Goal: Book appointment/travel/reservation

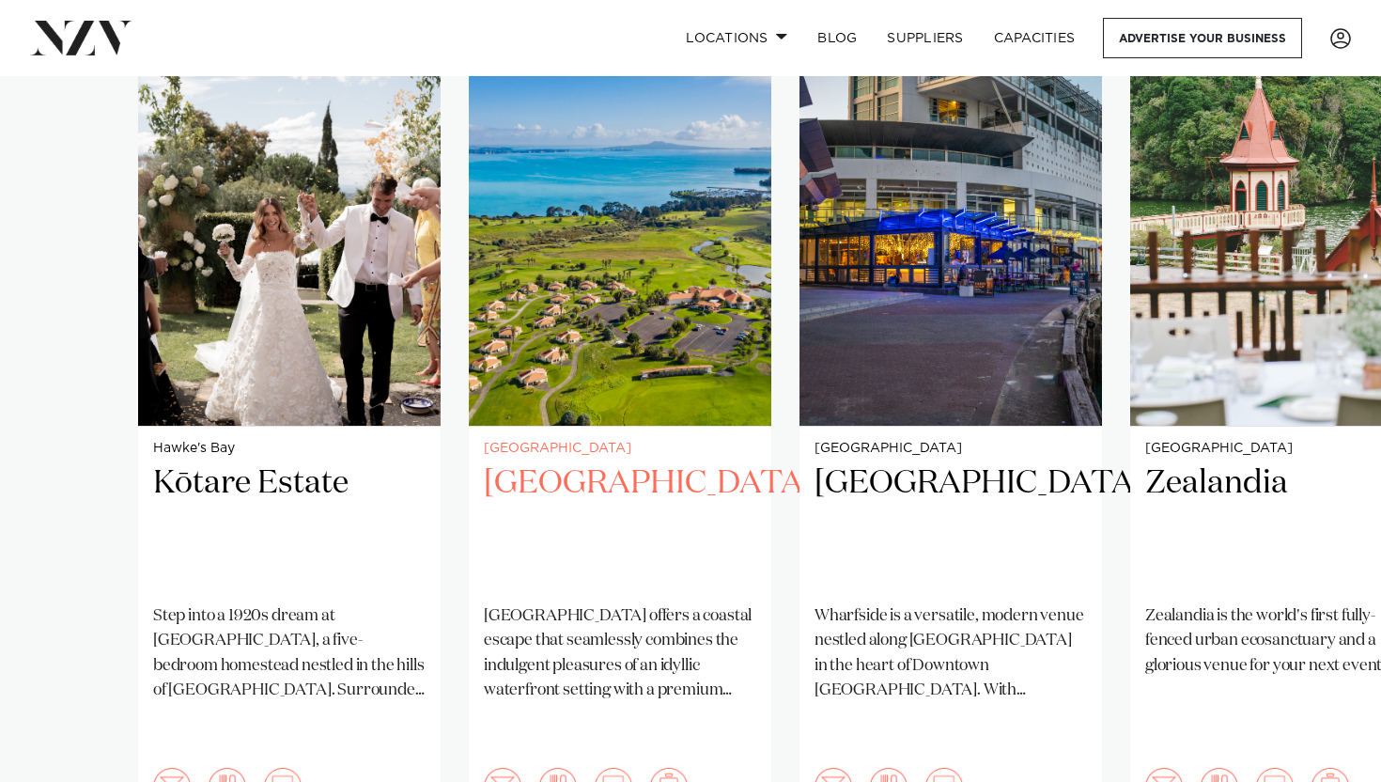
scroll to position [1405, 0]
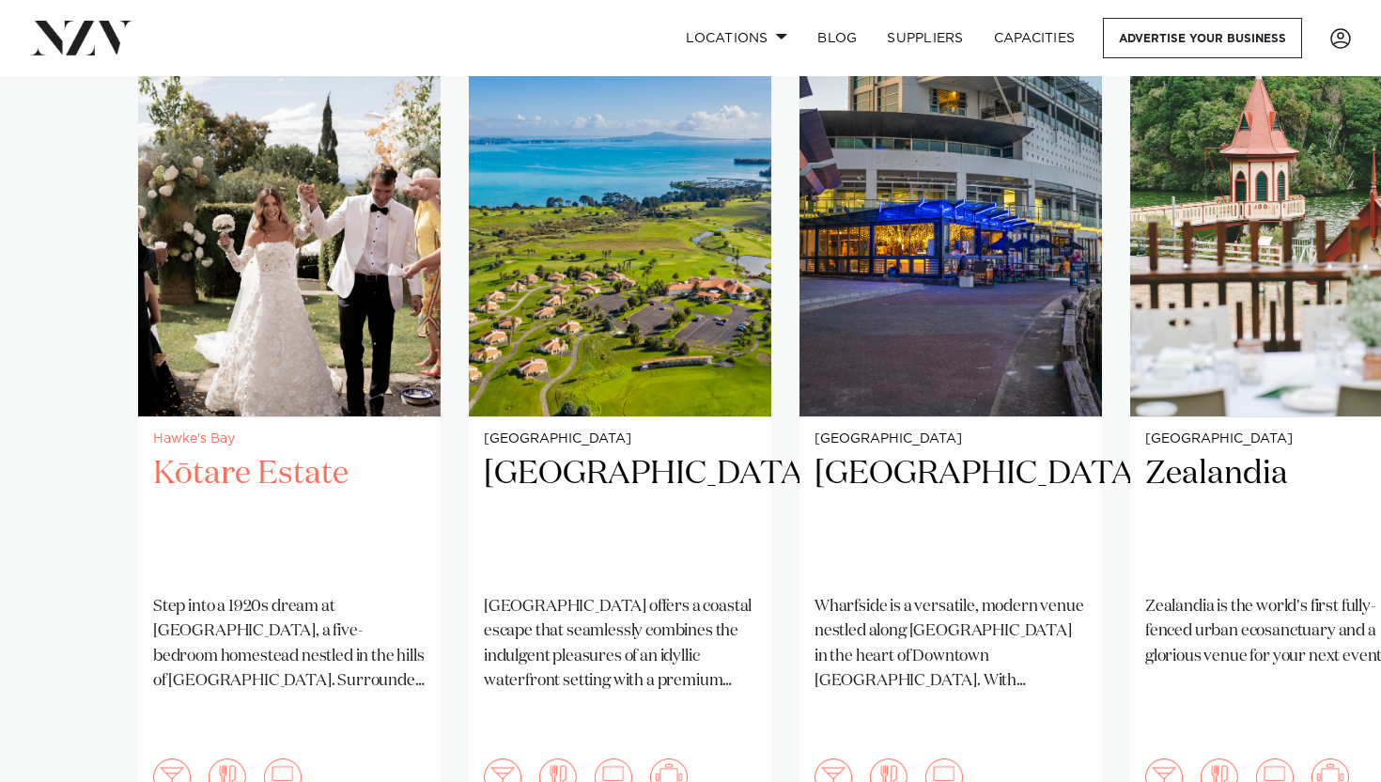
click at [292, 473] on h2 "Kōtare Estate" at bounding box center [289, 516] width 272 height 127
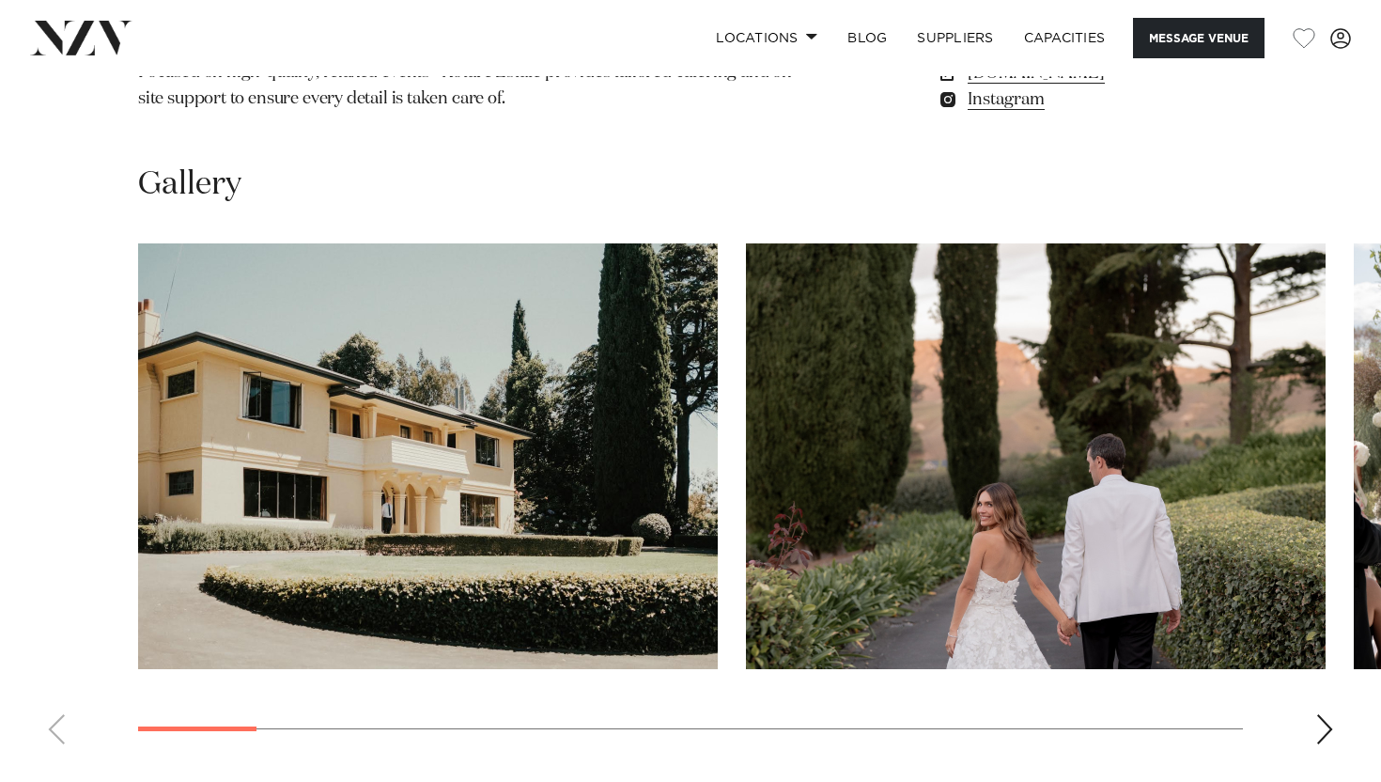
scroll to position [1635, 0]
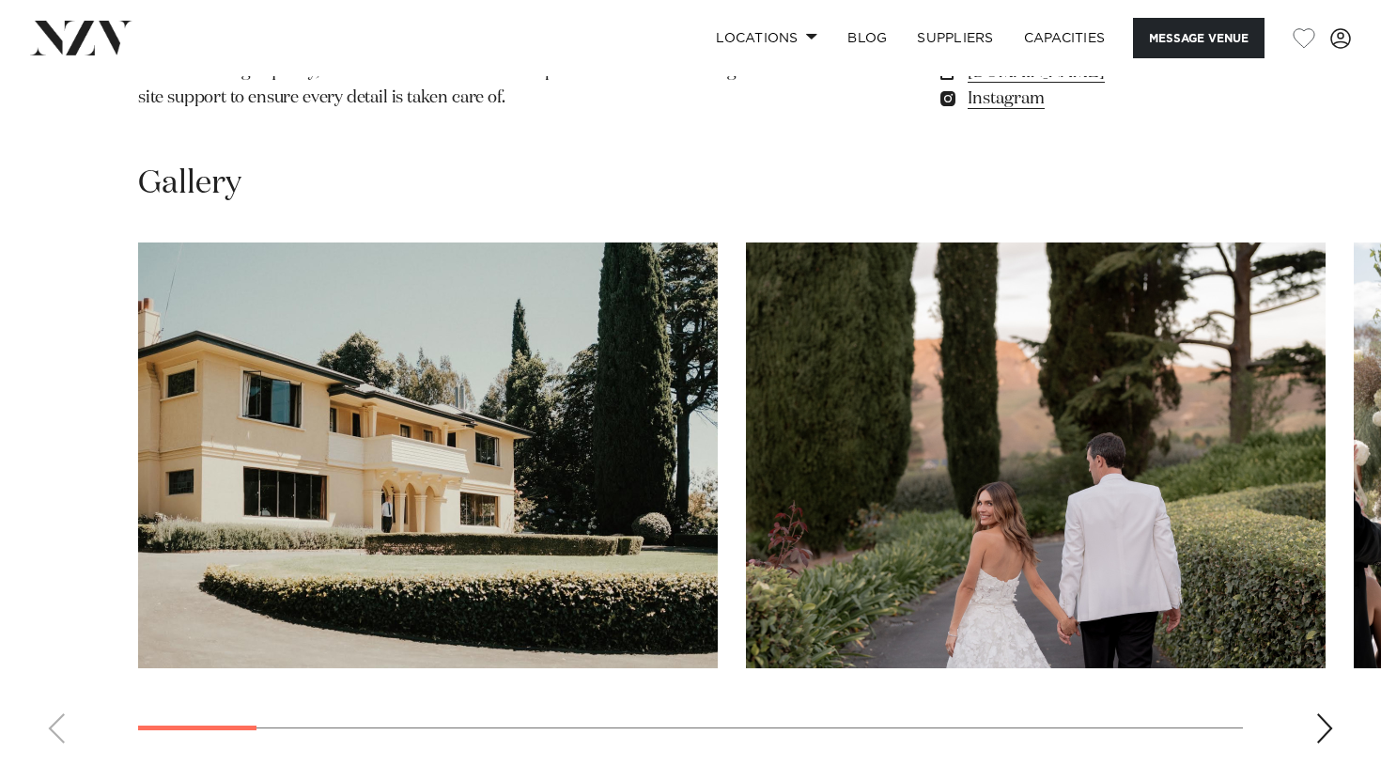
click at [1314, 688] on swiper-container at bounding box center [690, 500] width 1381 height 516
click at [1326, 713] on div "Next slide" at bounding box center [1324, 728] width 19 height 30
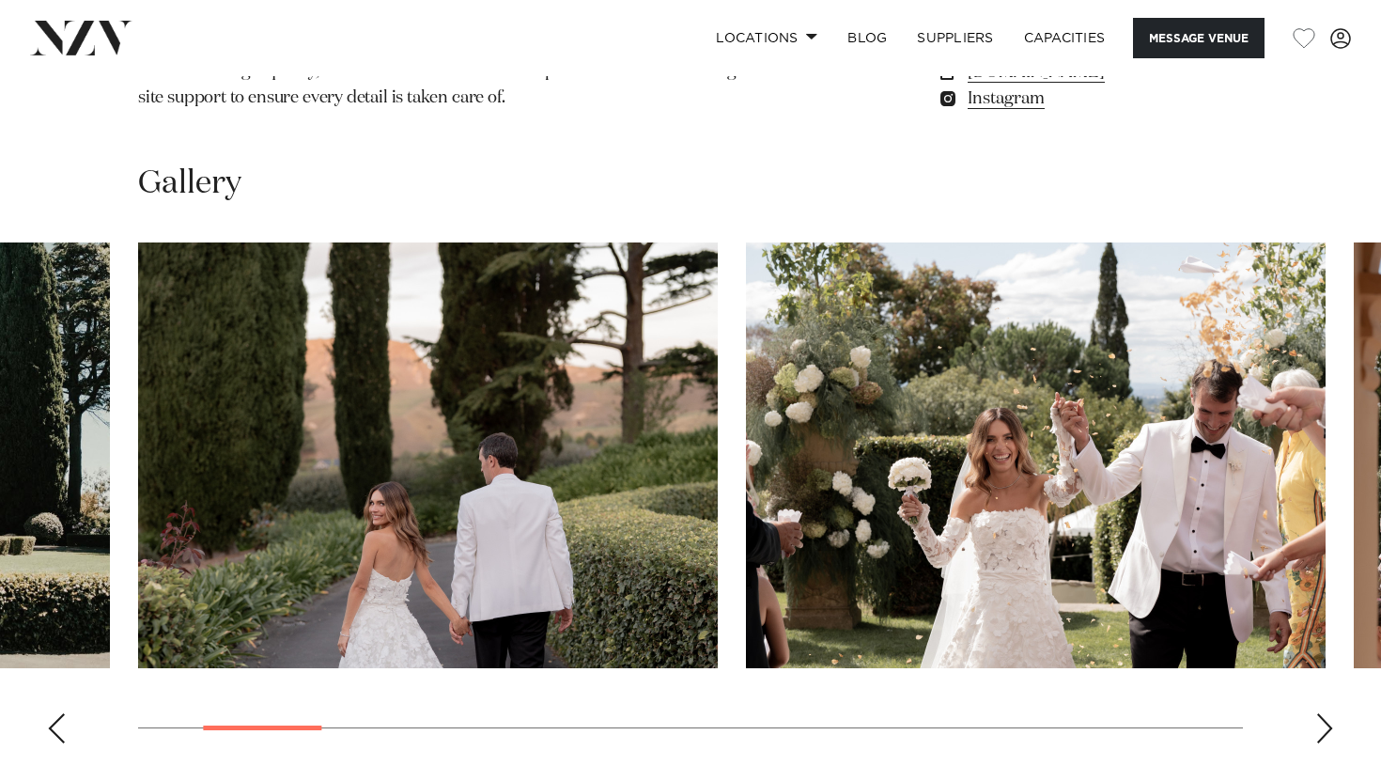
click at [1326, 713] on div "Next slide" at bounding box center [1324, 728] width 19 height 30
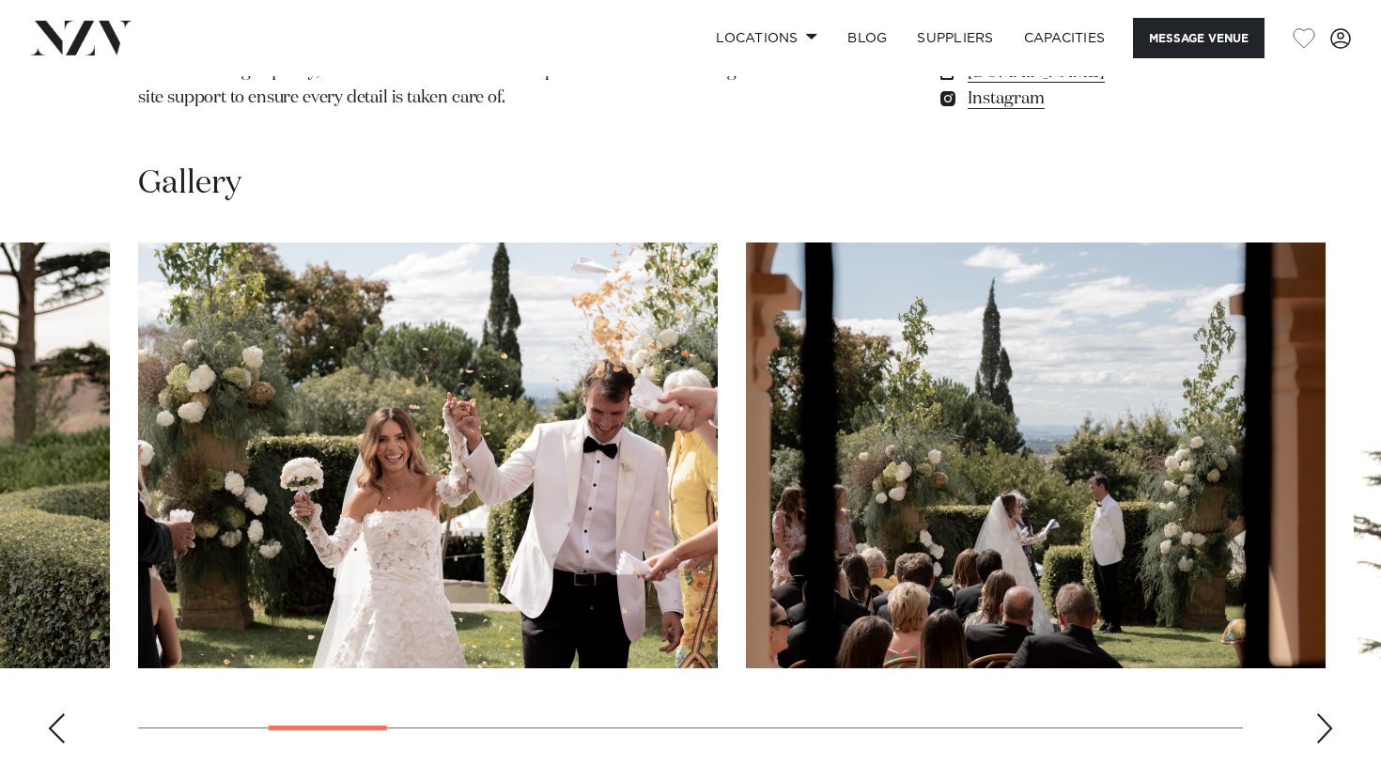
click at [1326, 713] on div "Next slide" at bounding box center [1324, 728] width 19 height 30
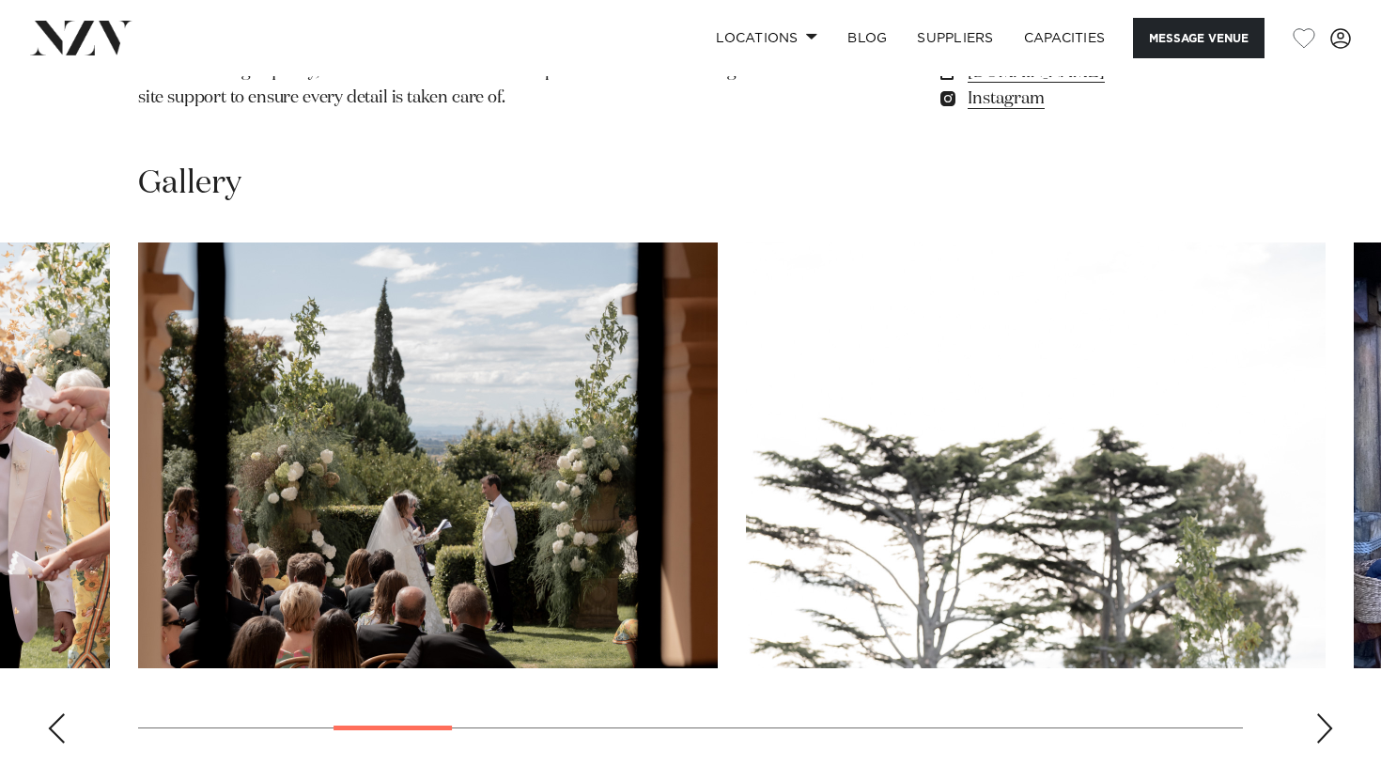
click at [1326, 713] on div "Next slide" at bounding box center [1324, 728] width 19 height 30
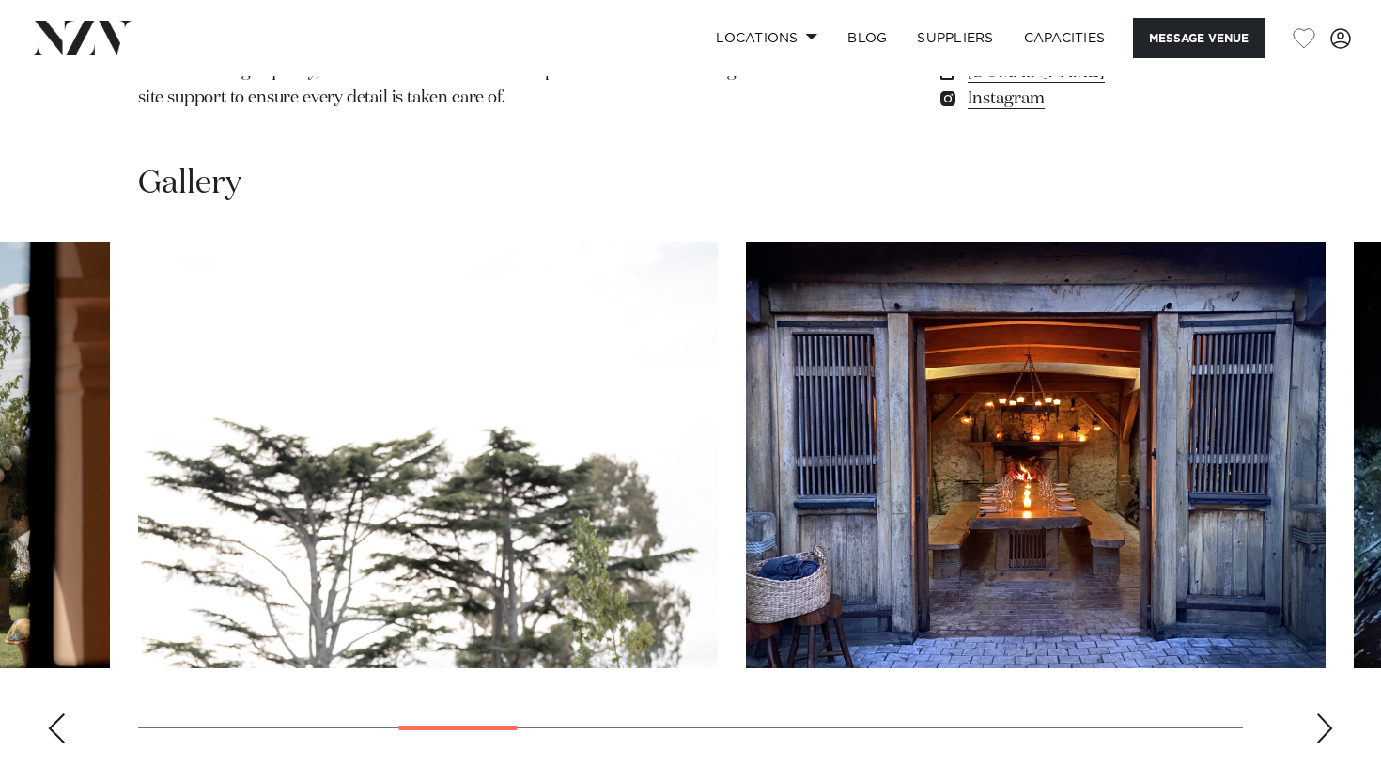
click at [1326, 713] on div "Next slide" at bounding box center [1324, 728] width 19 height 30
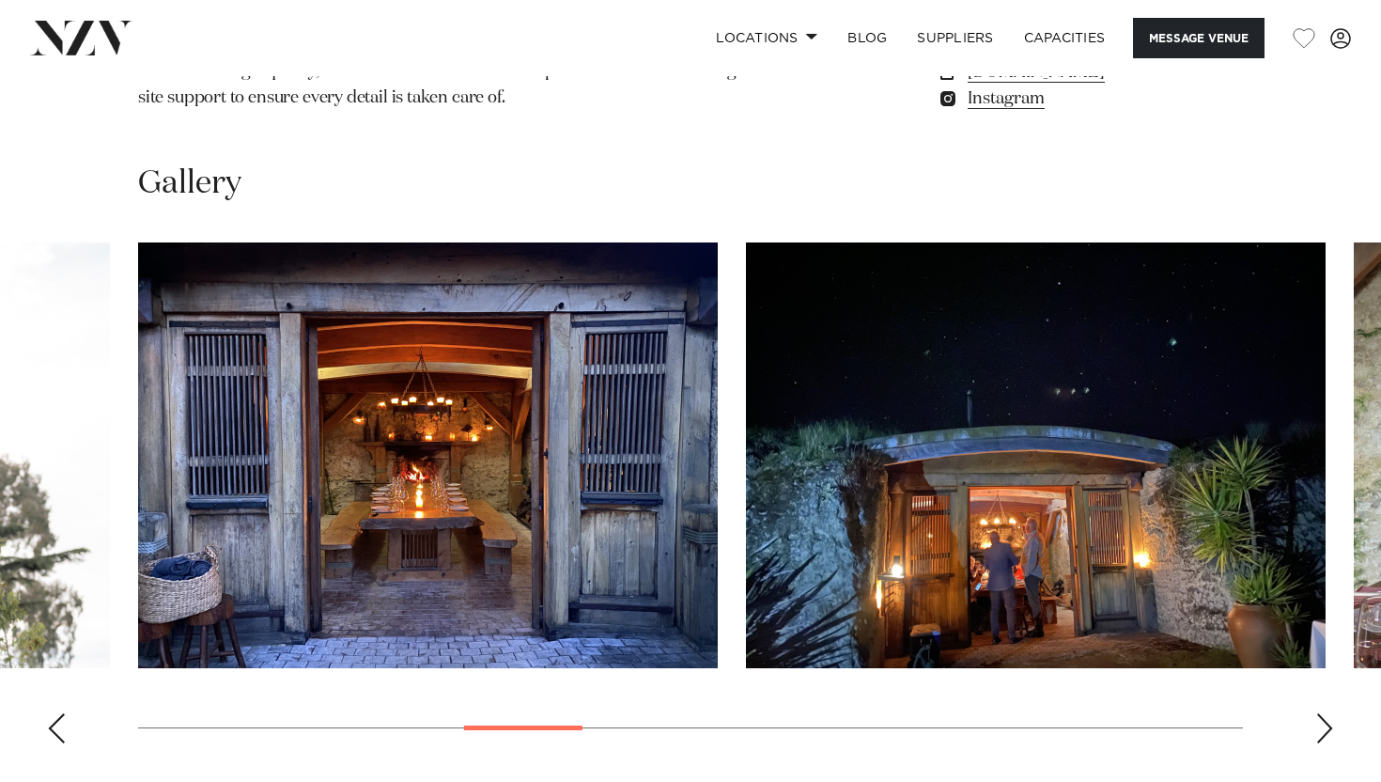
click at [1326, 713] on div "Next slide" at bounding box center [1324, 728] width 19 height 30
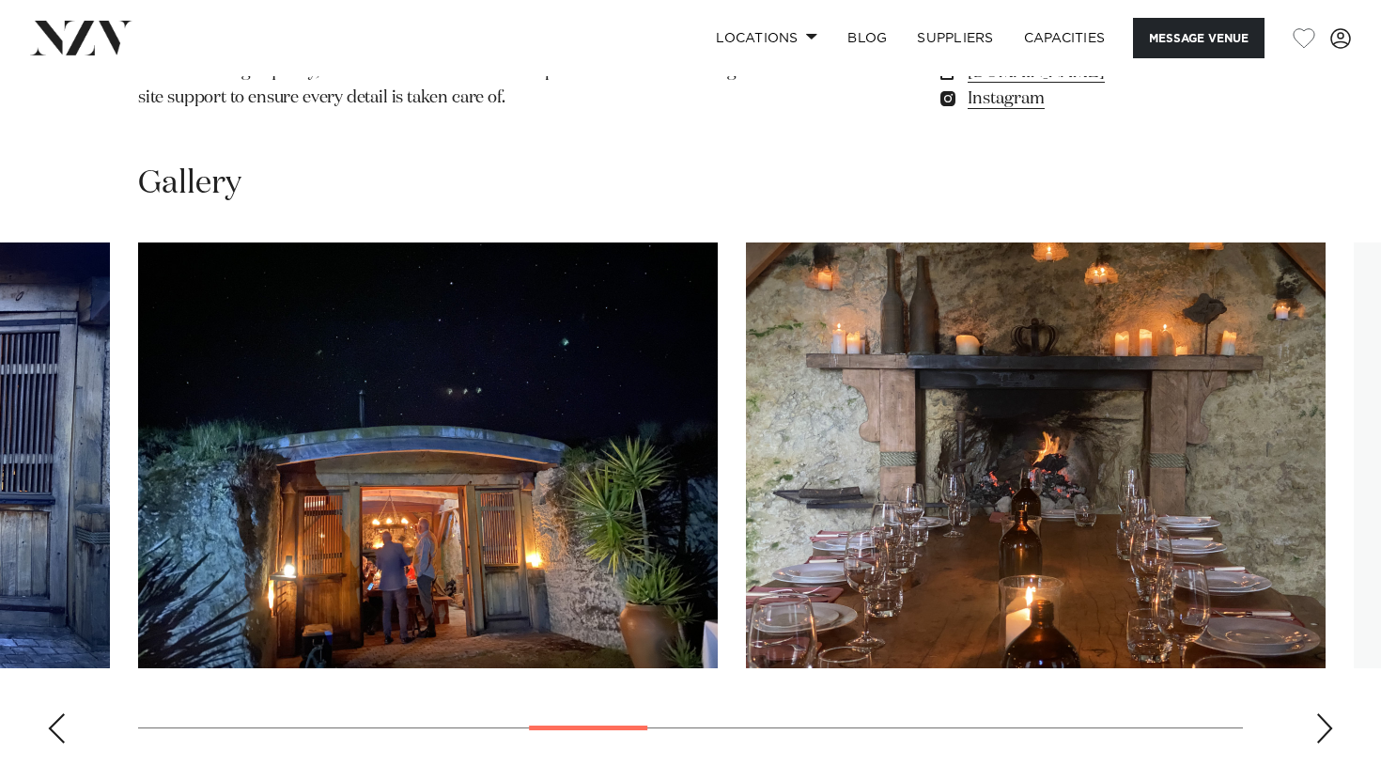
click at [1326, 713] on div "Next slide" at bounding box center [1324, 728] width 19 height 30
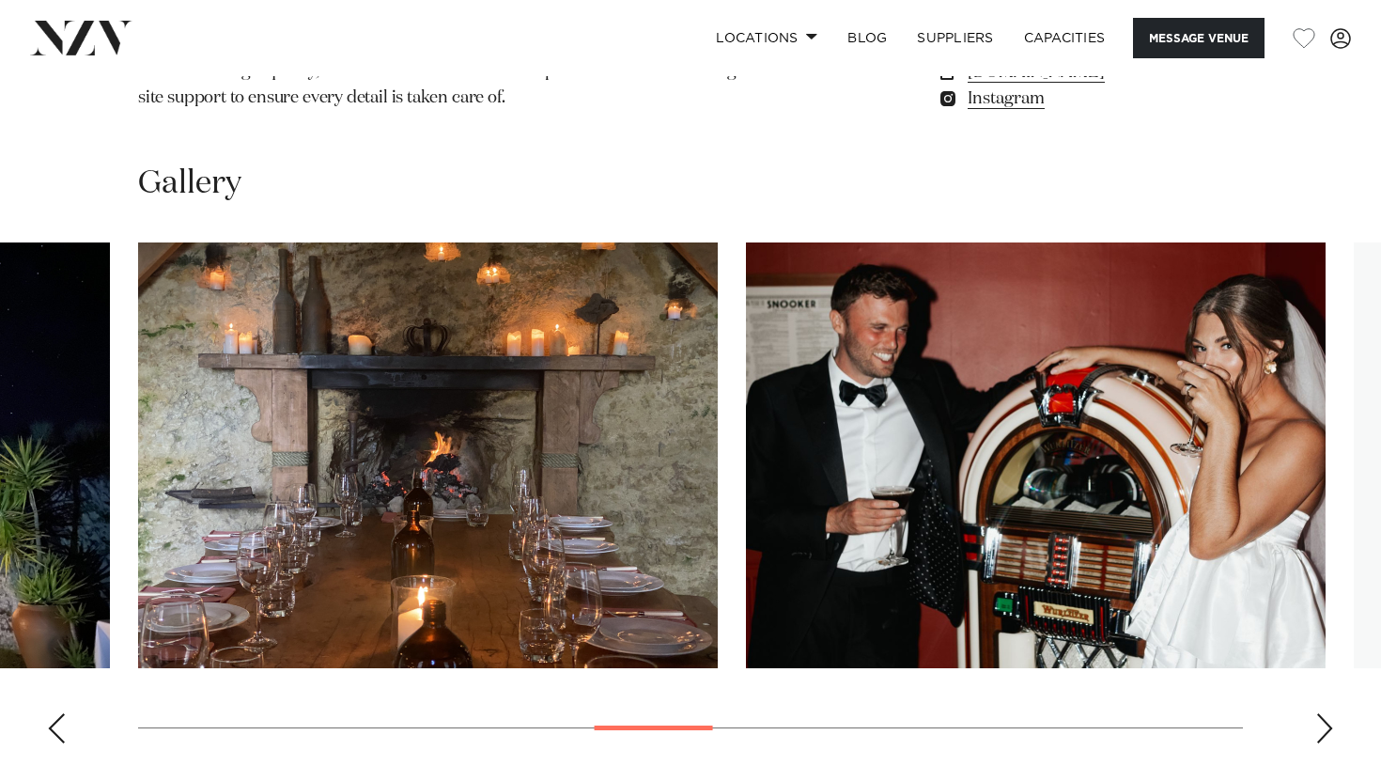
click at [1326, 713] on div "Next slide" at bounding box center [1324, 728] width 19 height 30
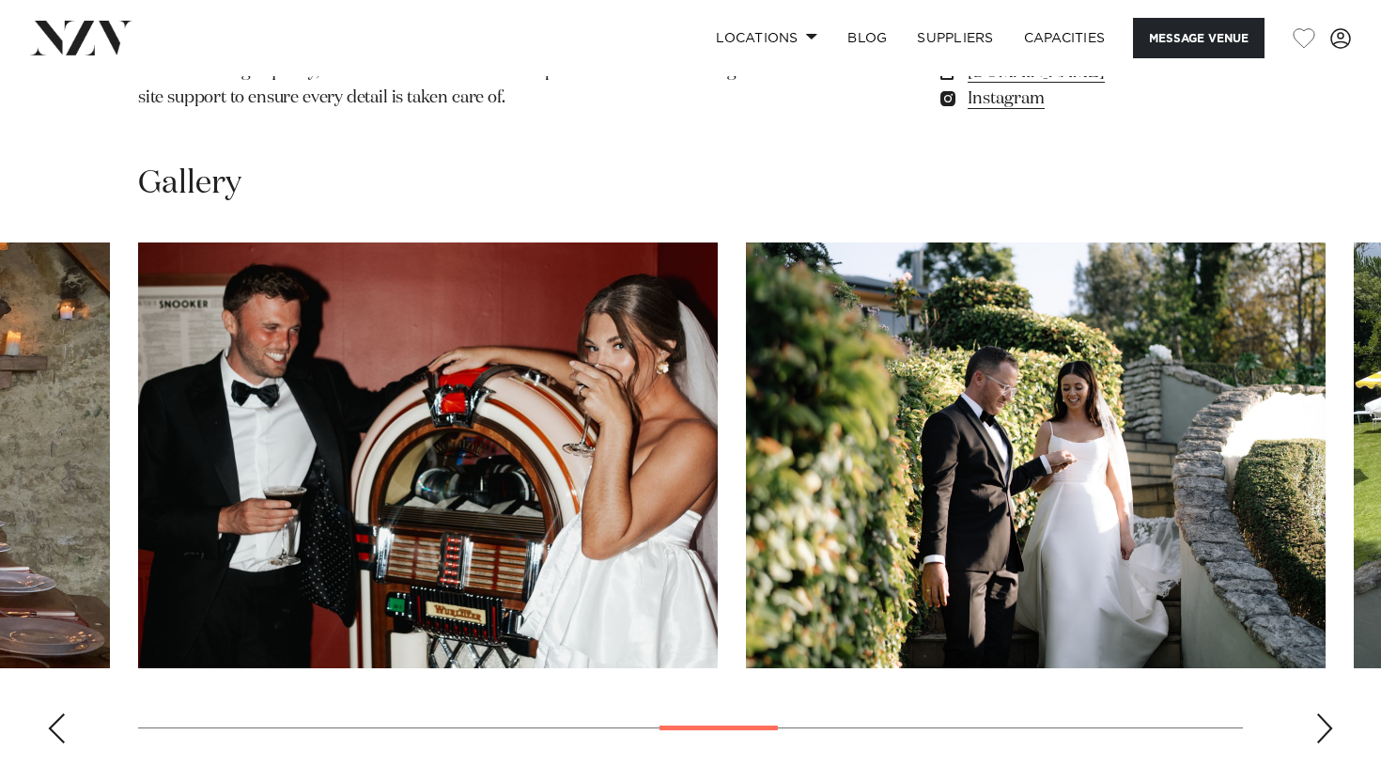
click at [1326, 713] on div "Next slide" at bounding box center [1324, 728] width 19 height 30
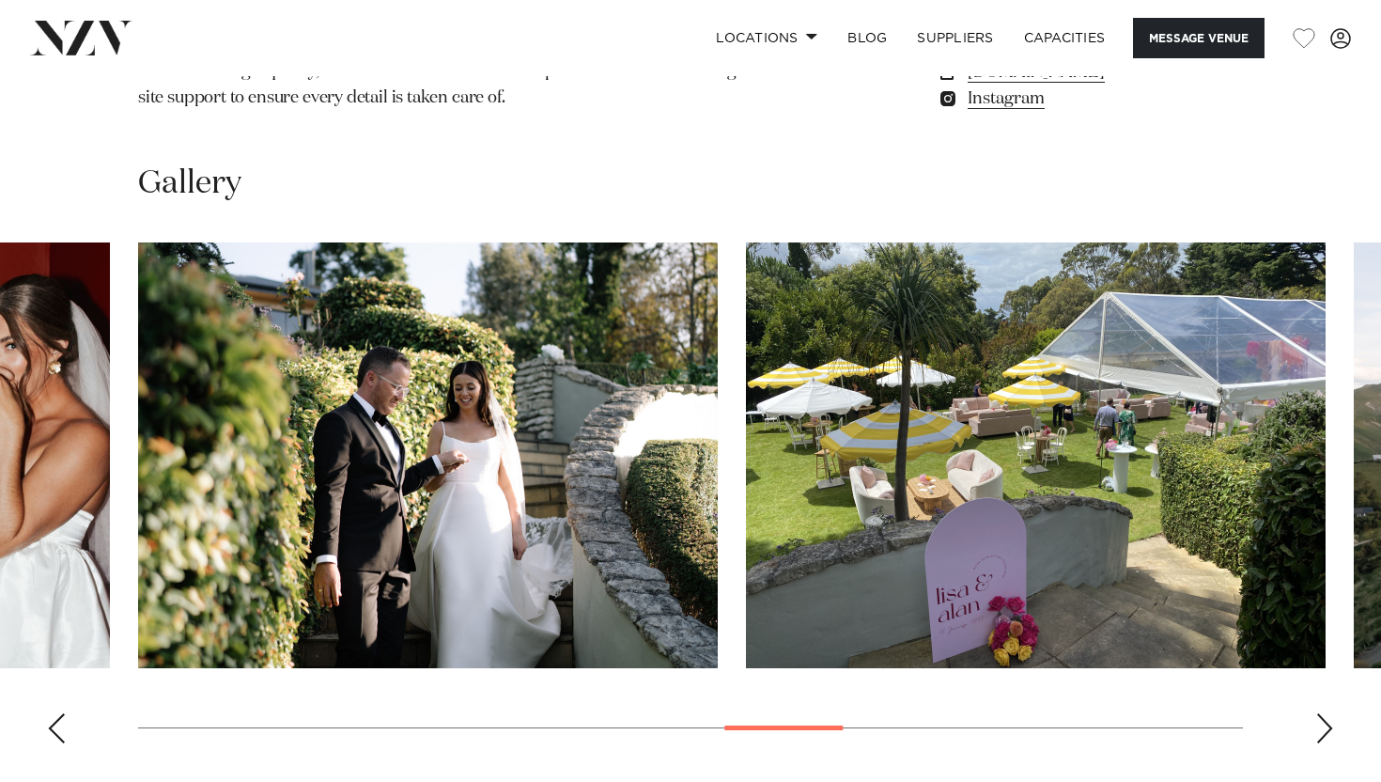
click at [1326, 713] on div "Next slide" at bounding box center [1324, 728] width 19 height 30
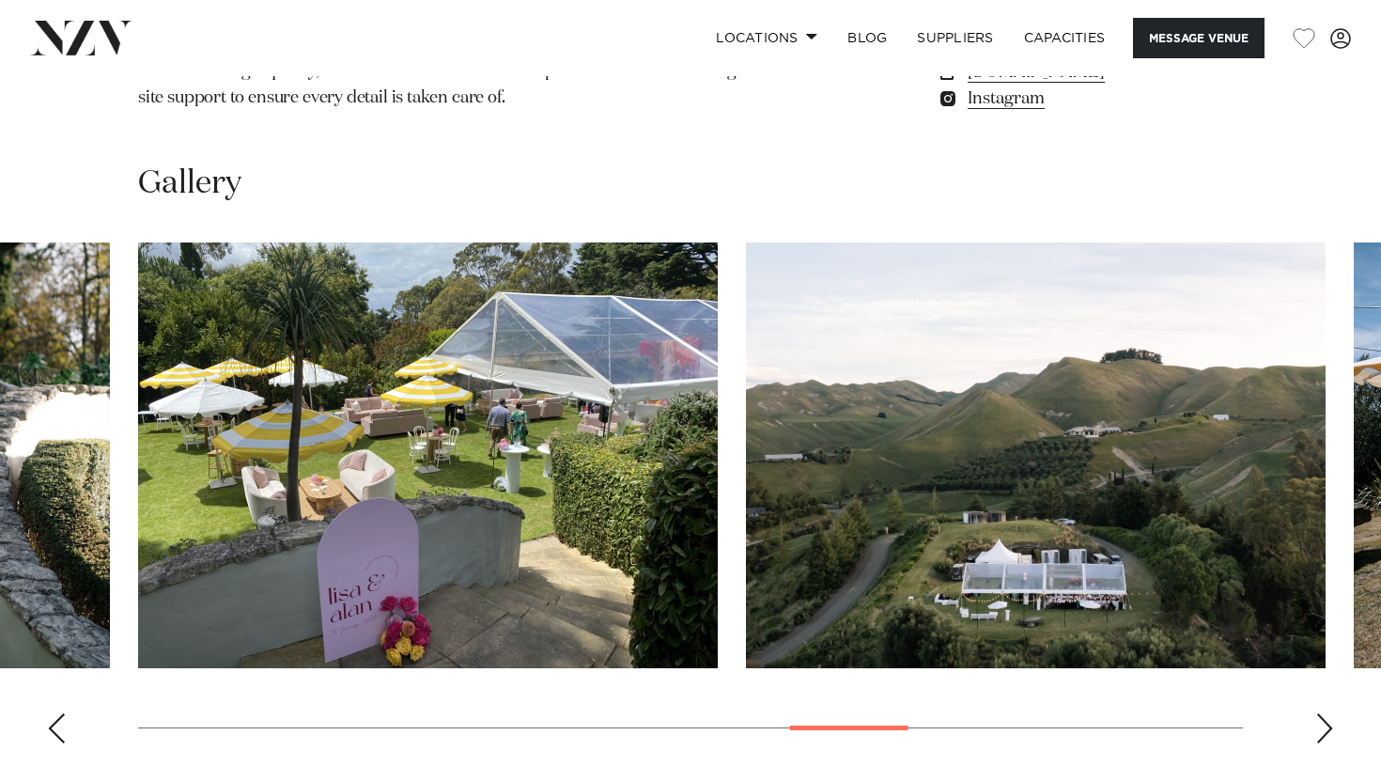
click at [1326, 713] on div "Next slide" at bounding box center [1324, 728] width 19 height 30
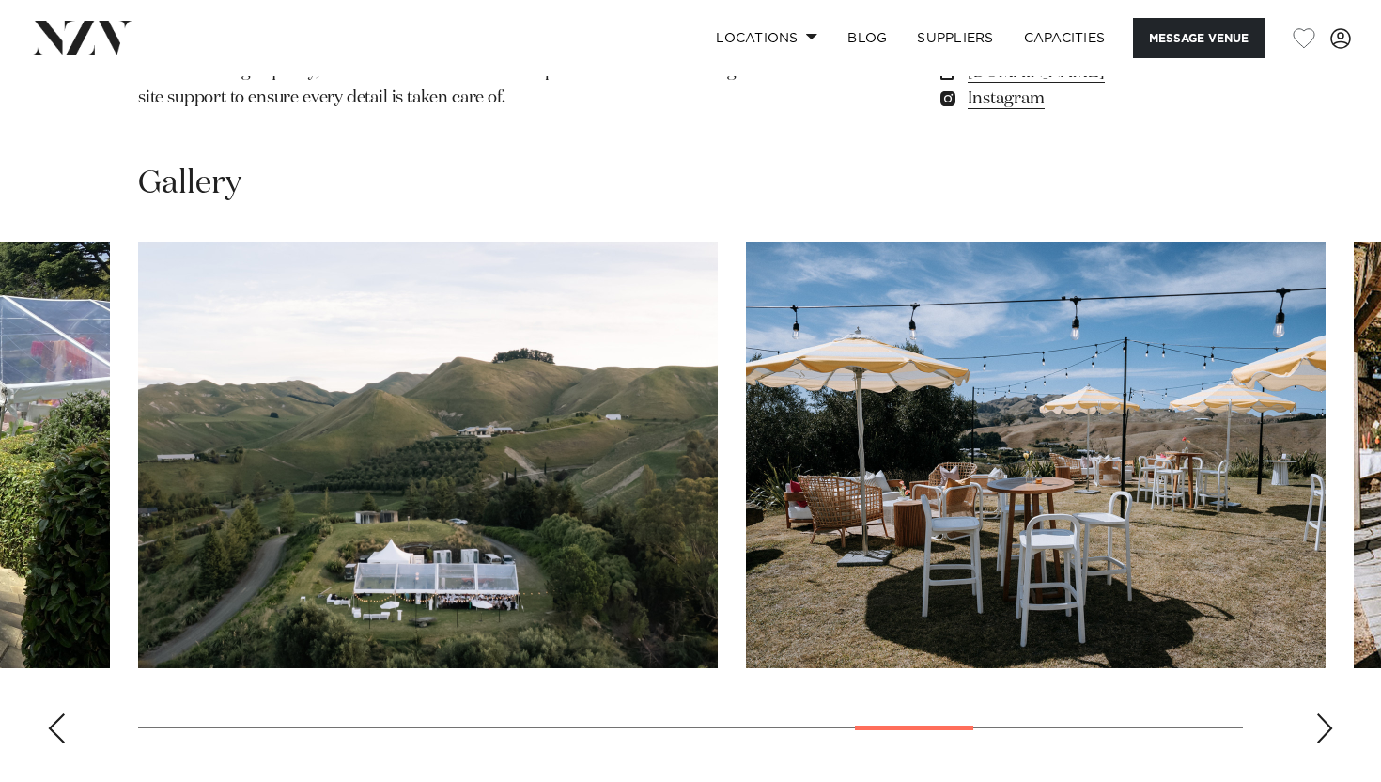
click at [1326, 713] on div "Next slide" at bounding box center [1324, 728] width 19 height 30
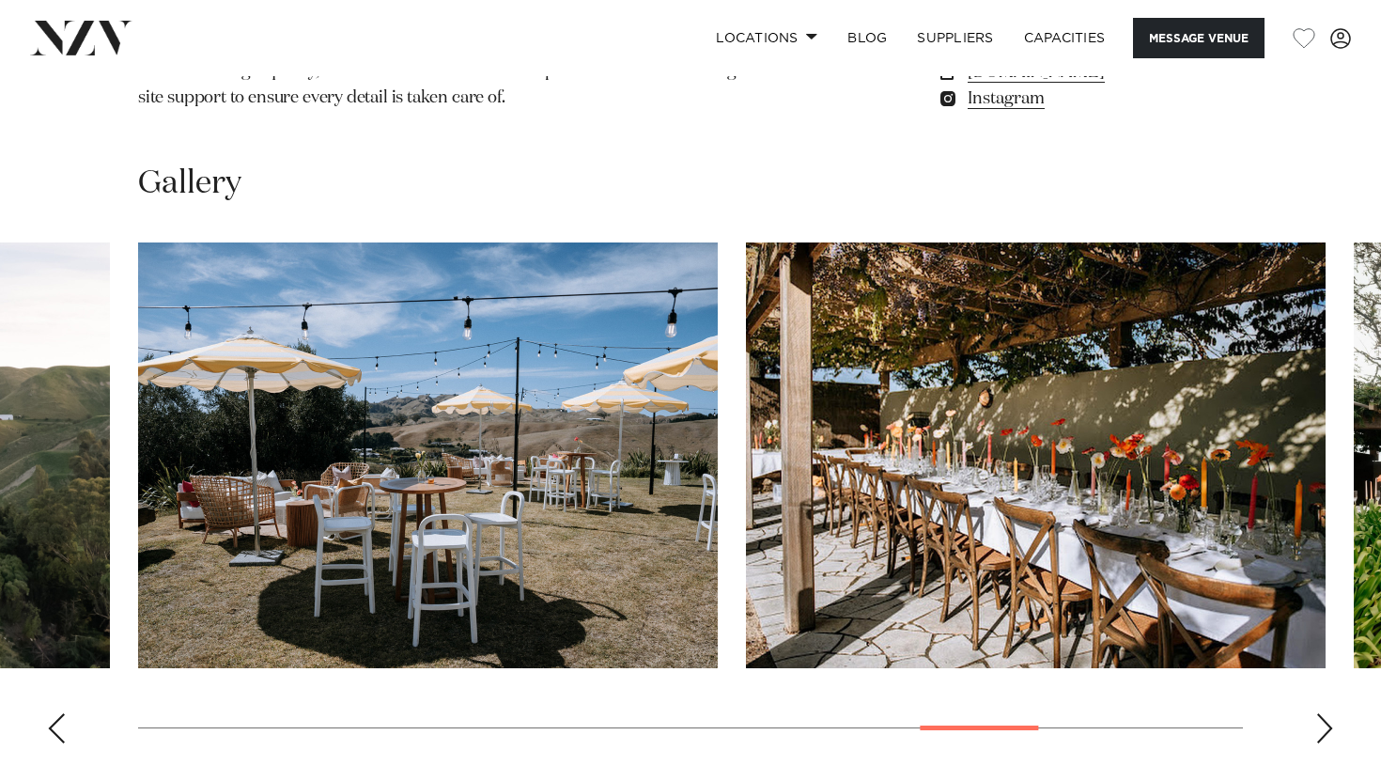
click at [1326, 713] on div "Next slide" at bounding box center [1324, 728] width 19 height 30
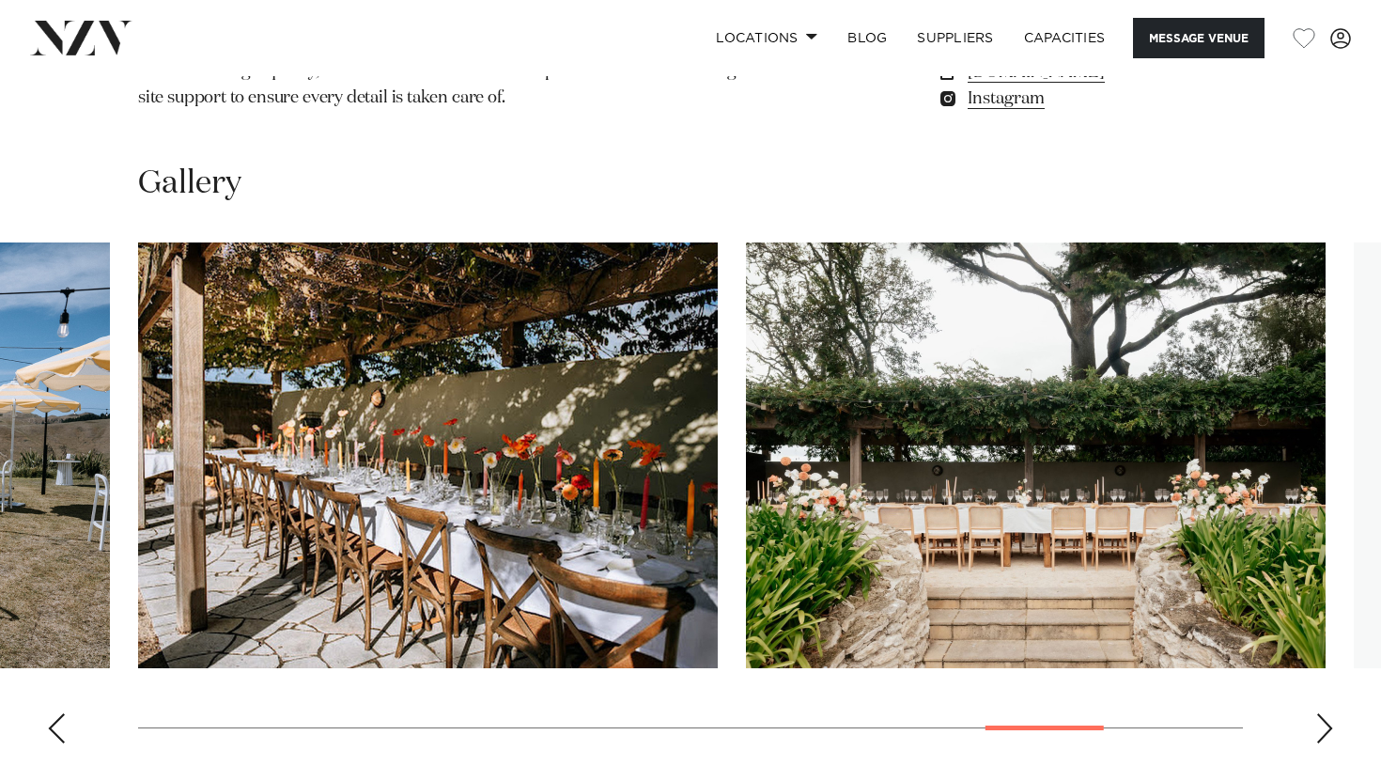
click at [1326, 713] on div "Next slide" at bounding box center [1324, 728] width 19 height 30
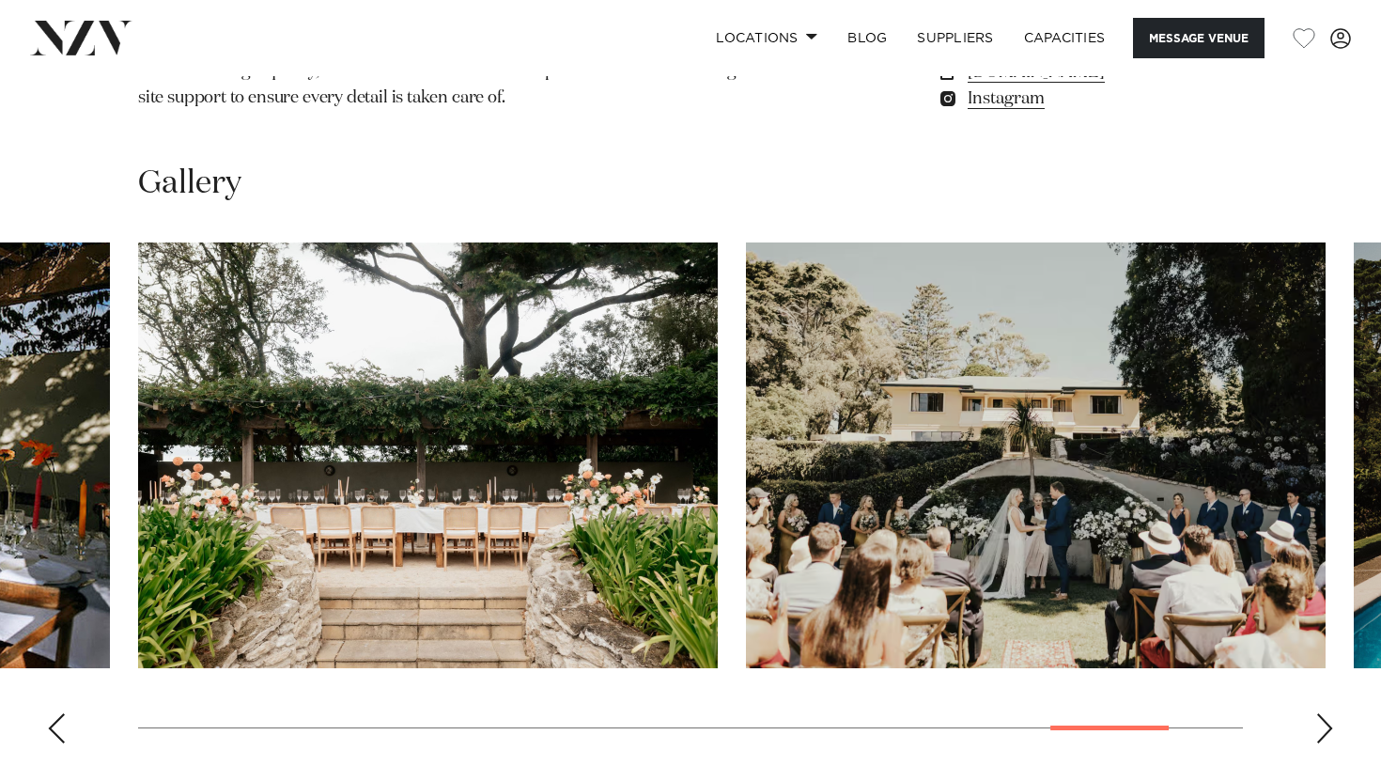
click at [1326, 713] on div "Next slide" at bounding box center [1324, 728] width 19 height 30
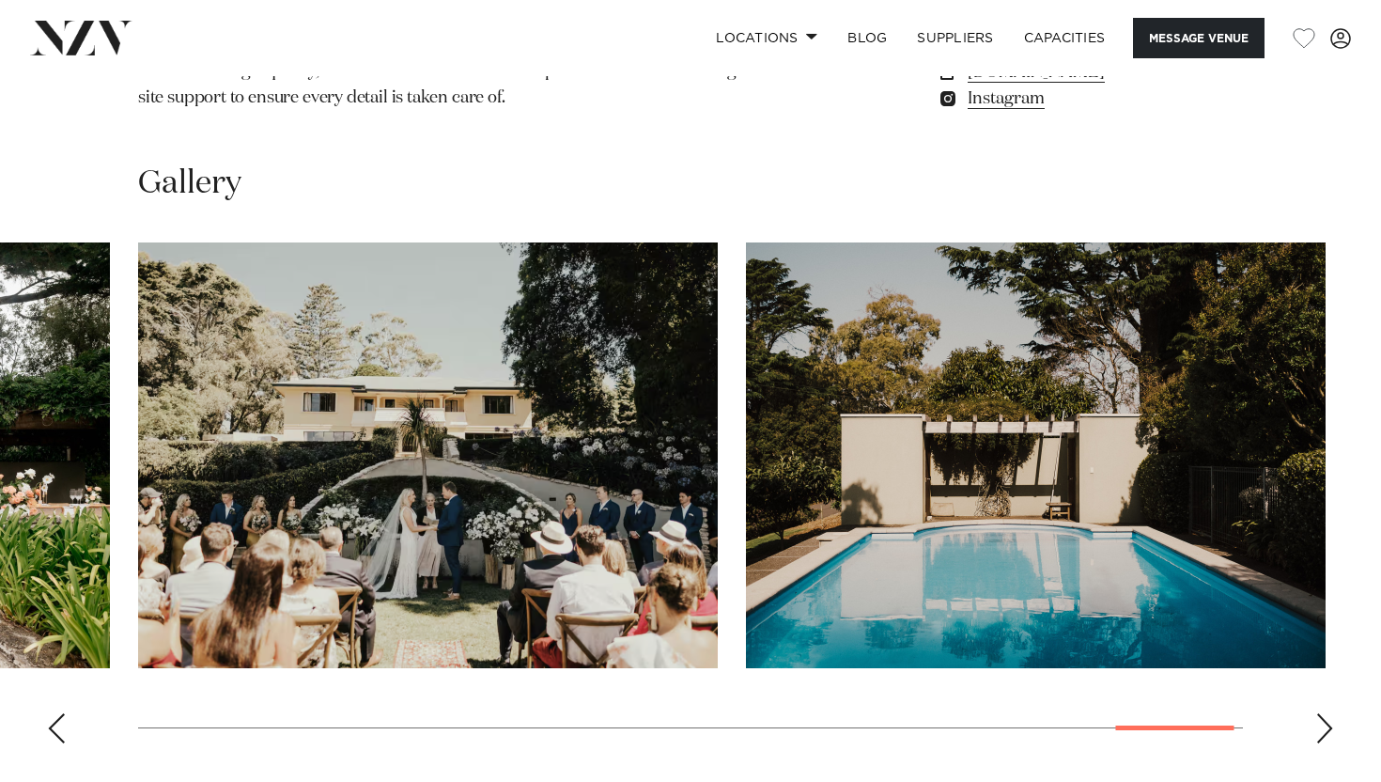
click at [1326, 713] on div "Next slide" at bounding box center [1324, 728] width 19 height 30
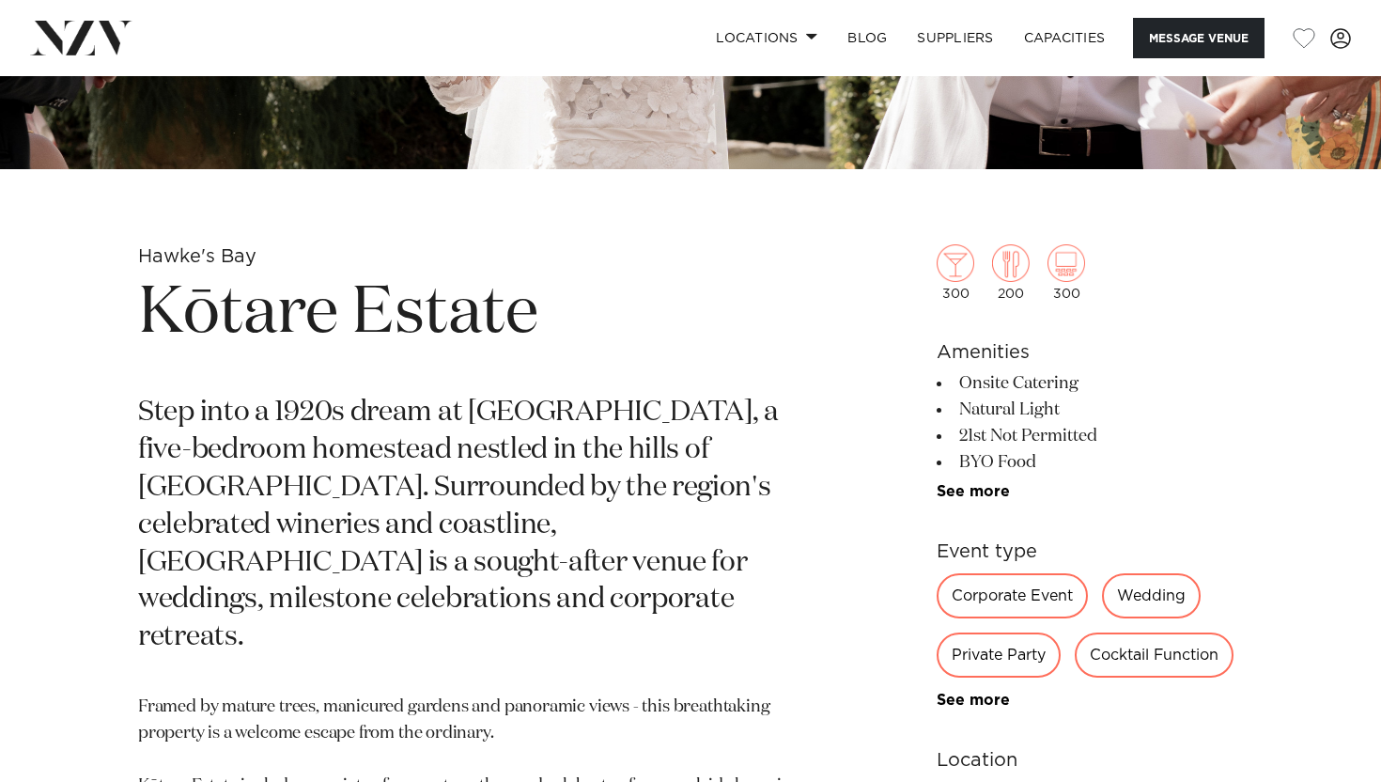
scroll to position [0, 0]
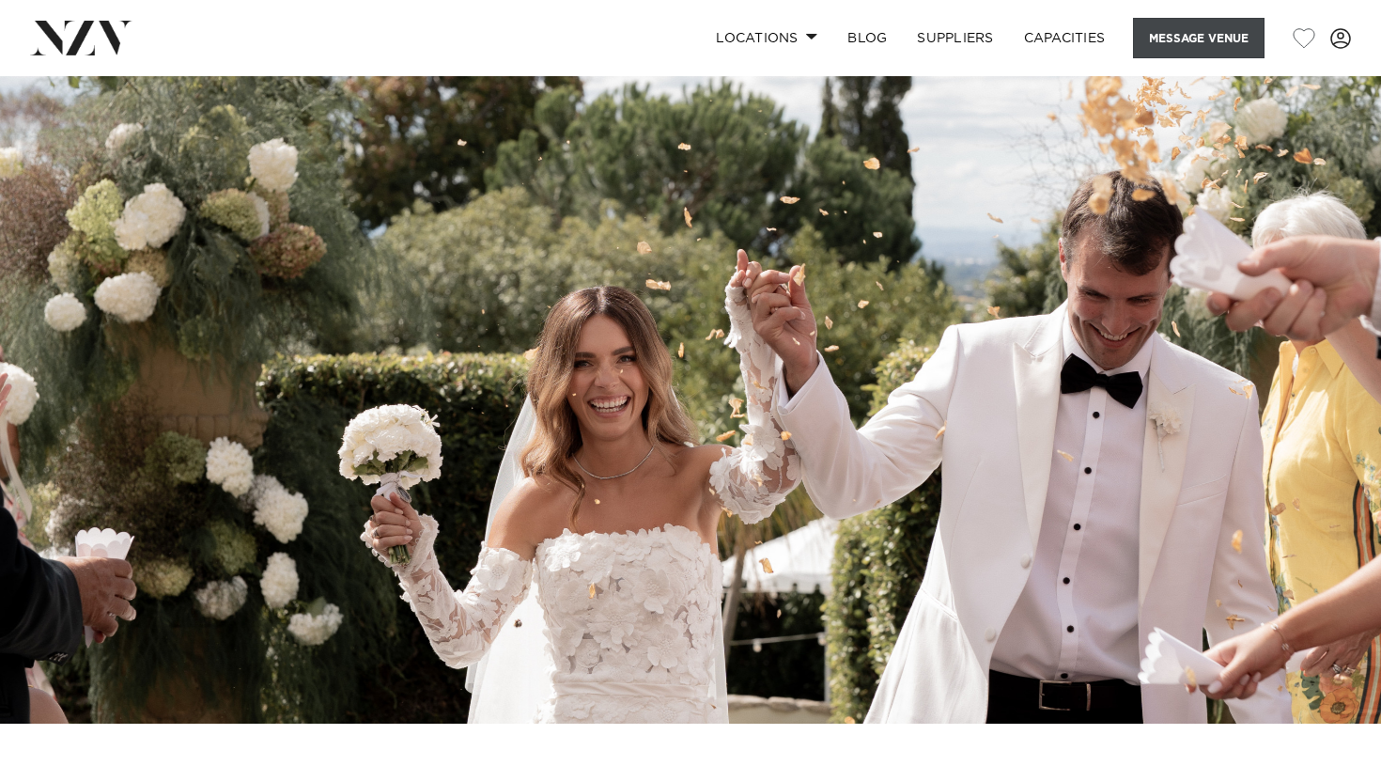
click at [1167, 45] on button "Message Venue" at bounding box center [1199, 38] width 132 height 40
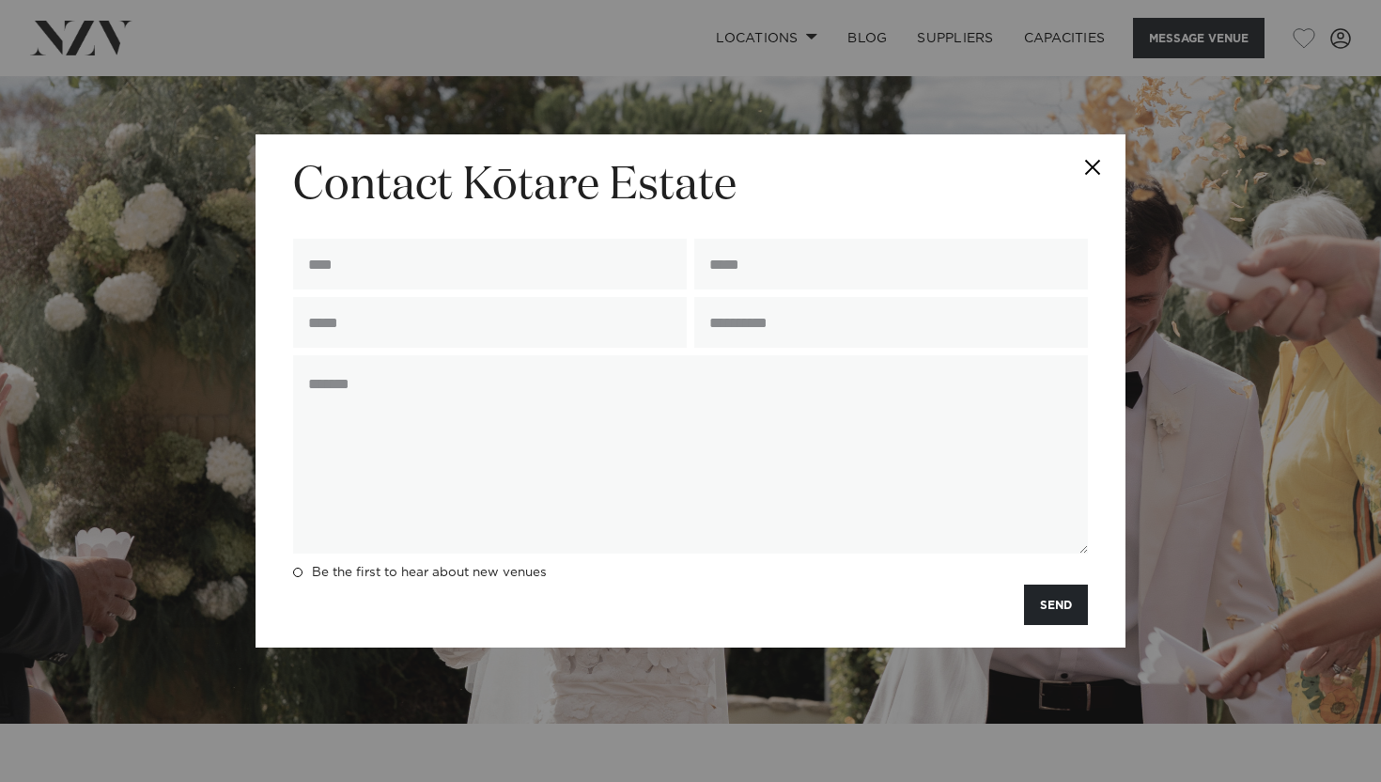
click at [1092, 165] on button "Close" at bounding box center [1093, 167] width 66 height 66
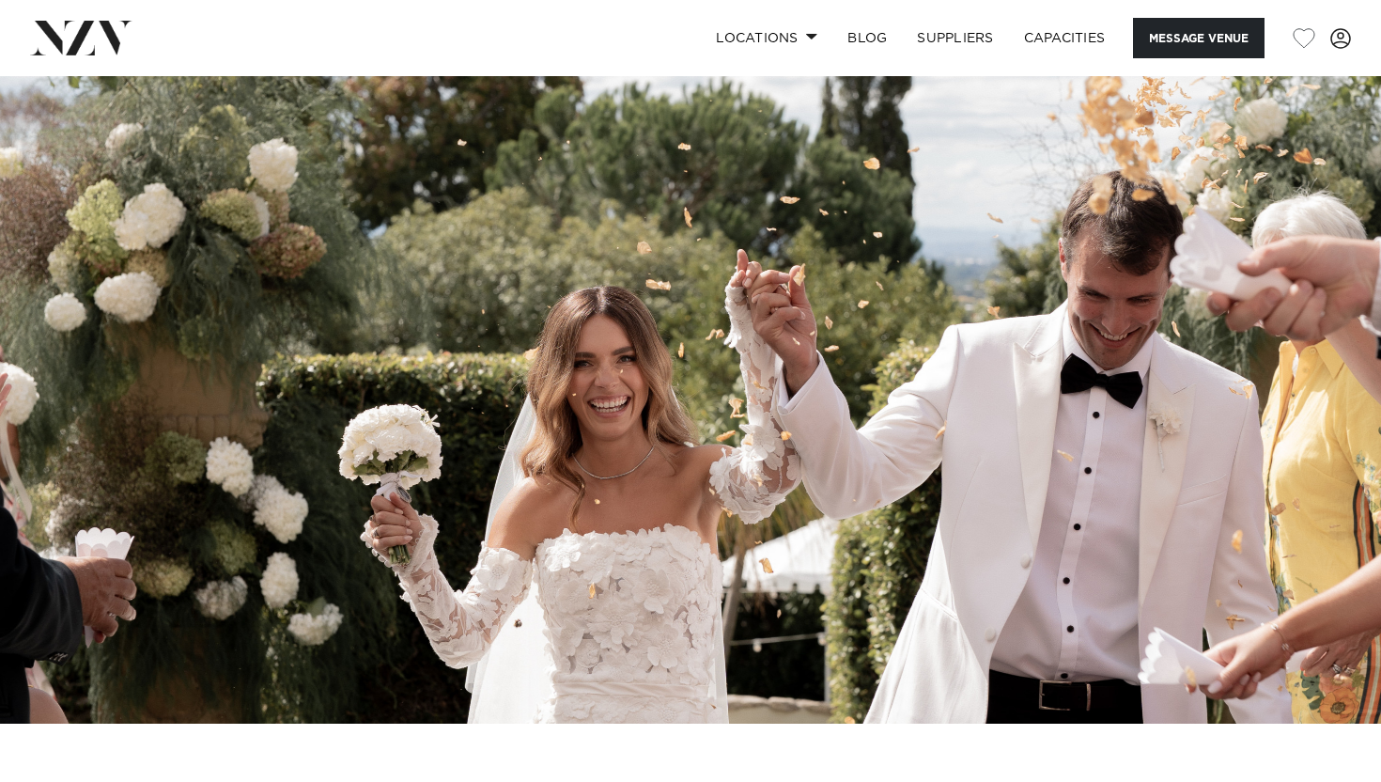
click at [99, 34] on img at bounding box center [81, 38] width 102 height 34
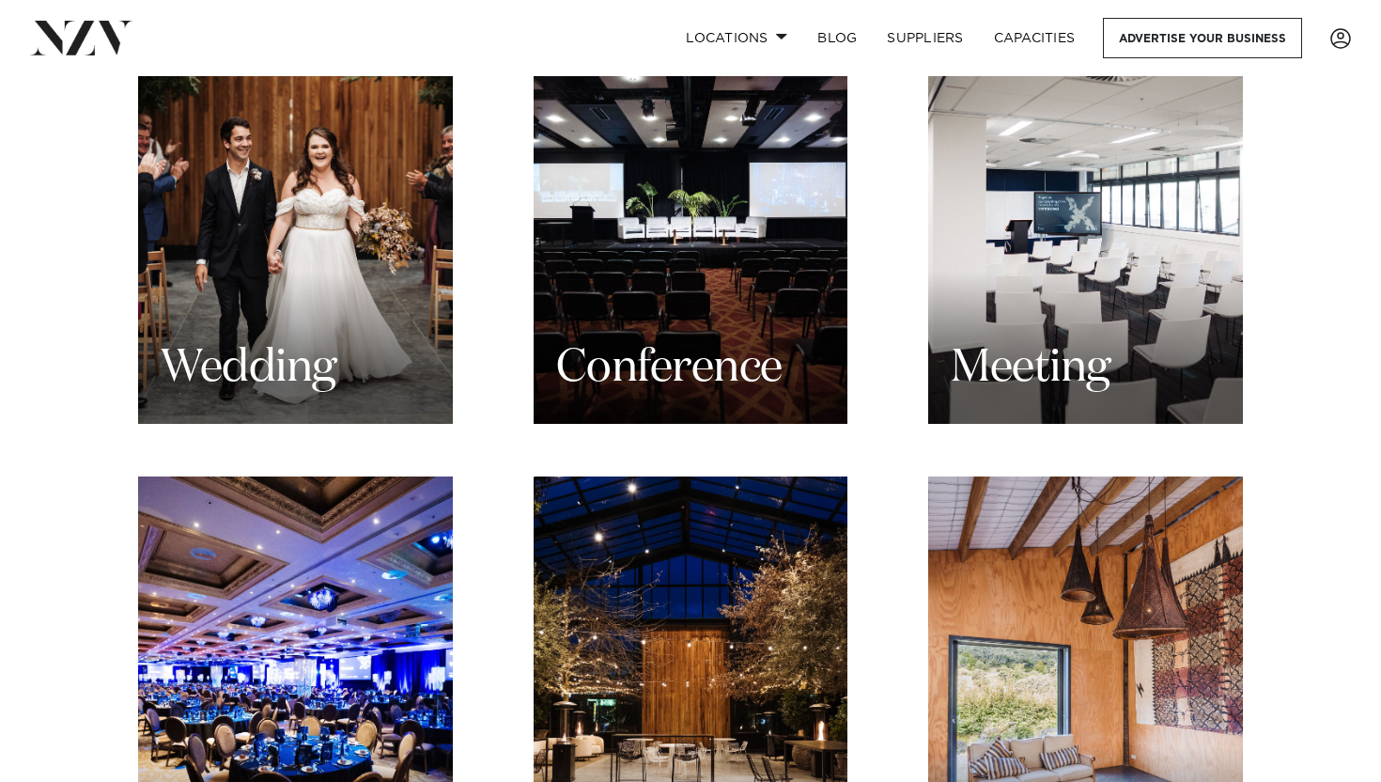
scroll to position [1852, 0]
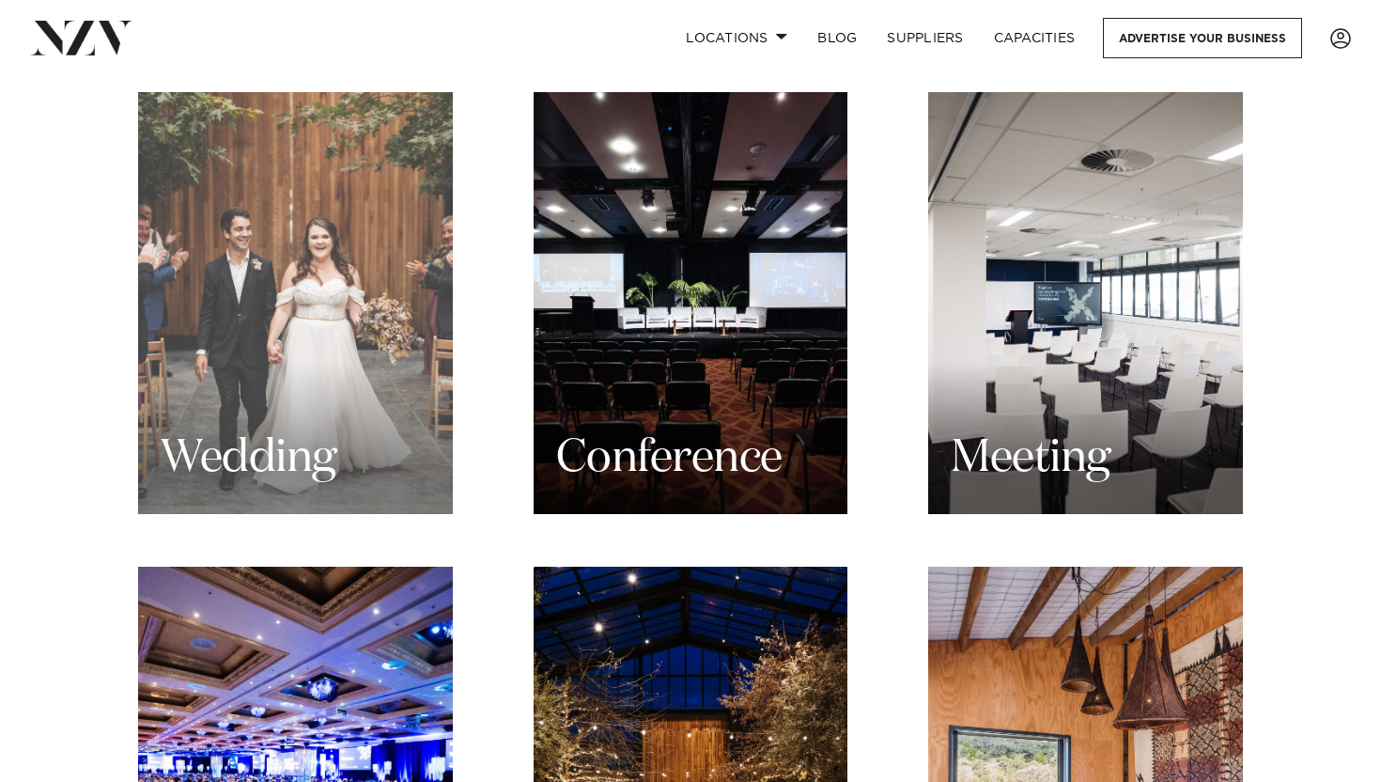
click at [242, 339] on div "Wedding" at bounding box center [295, 303] width 315 height 422
